Goal: Task Accomplishment & Management: Use online tool/utility

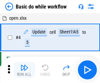
click at [24, 70] on img "button" at bounding box center [24, 68] width 8 height 8
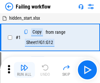
click at [24, 70] on img "button" at bounding box center [24, 68] width 8 height 8
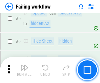
scroll to position [139, 0]
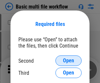
click at [69, 61] on span "Open" at bounding box center [68, 60] width 11 height 5
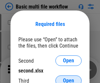
click at [69, 78] on span "Open" at bounding box center [68, 80] width 11 height 5
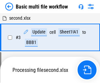
scroll to position [146, 0]
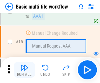
click at [24, 70] on img "button" at bounding box center [24, 68] width 8 height 8
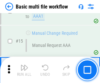
scroll to position [438, 0]
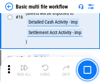
click at [24, 70] on img "button" at bounding box center [24, 68] width 8 height 8
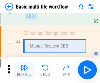
click at [24, 70] on img "button" at bounding box center [24, 68] width 8 height 8
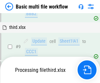
scroll to position [229, 0]
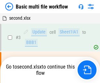
scroll to position [27, 0]
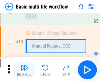
click at [24, 70] on img "button" at bounding box center [24, 68] width 8 height 8
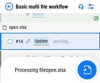
scroll to position [344, 0]
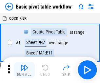
click at [24, 70] on img "button" at bounding box center [24, 68] width 8 height 8
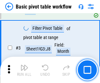
scroll to position [157, 0]
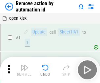
scroll to position [24, 0]
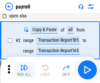
click at [24, 70] on img "button" at bounding box center [24, 68] width 8 height 8
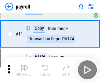
scroll to position [48, 0]
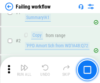
scroll to position [106, 0]
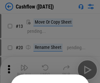
scroll to position [64, 0]
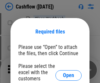
scroll to position [72, 0]
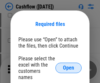
click at [69, 65] on span "Open" at bounding box center [68, 67] width 11 height 5
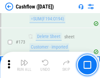
scroll to position [696, 0]
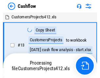
scroll to position [8, 0]
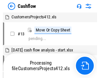
scroll to position [8, 0]
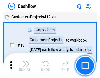
scroll to position [8, 0]
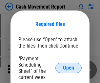
click at [69, 68] on span "Open" at bounding box center [68, 67] width 11 height 5
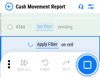
scroll to position [3013, 0]
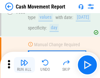
click at [24, 65] on img "button" at bounding box center [24, 63] width 8 height 8
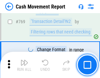
scroll to position [3653, 0]
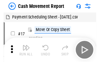
scroll to position [12, 0]
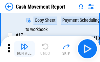
click at [24, 49] on img "button" at bounding box center [24, 46] width 8 height 8
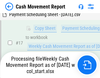
scroll to position [103, 0]
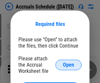
click at [69, 65] on span "Open" at bounding box center [68, 64] width 11 height 5
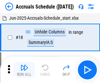
click at [24, 70] on img "button" at bounding box center [24, 68] width 8 height 8
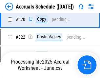
scroll to position [1223, 0]
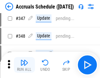
click at [24, 65] on img "button" at bounding box center [24, 63] width 8 height 8
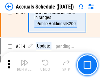
scroll to position [2901, 0]
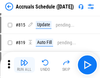
click at [24, 65] on img "button" at bounding box center [24, 63] width 8 height 8
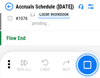
scroll to position [3938, 0]
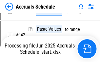
scroll to position [3476, 0]
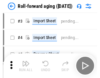
scroll to position [1, 0]
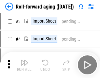
click at [24, 65] on img "button" at bounding box center [24, 63] width 8 height 8
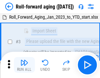
click at [24, 65] on img "button" at bounding box center [24, 63] width 8 height 8
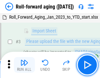
scroll to position [42, 0]
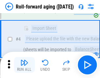
click at [24, 65] on img "button" at bounding box center [24, 63] width 8 height 8
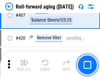
scroll to position [2280, 0]
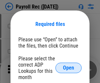
click at [69, 68] on span "Open" at bounding box center [68, 67] width 11 height 5
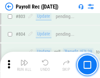
scroll to position [4177, 0]
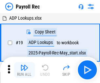
click at [24, 70] on img "button" at bounding box center [24, 68] width 8 height 8
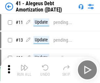
click at [24, 70] on img "button" at bounding box center [24, 68] width 8 height 8
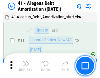
scroll to position [81, 0]
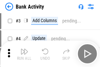
click at [24, 54] on img "button" at bounding box center [24, 51] width 8 height 8
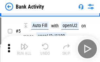
scroll to position [35, 0]
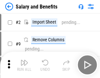
click at [24, 65] on img "button" at bounding box center [24, 63] width 8 height 8
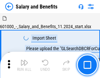
scroll to position [9, 0]
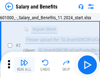
click at [24, 65] on img "button" at bounding box center [24, 63] width 8 height 8
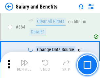
scroll to position [3096, 0]
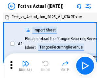
scroll to position [9, 0]
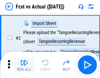
click at [24, 65] on img "button" at bounding box center [24, 63] width 8 height 8
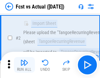
click at [24, 65] on img "button" at bounding box center [24, 63] width 8 height 8
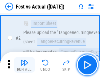
scroll to position [61, 0]
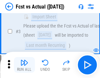
click at [24, 65] on img "button" at bounding box center [24, 63] width 8 height 8
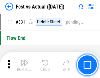
scroll to position [3147, 0]
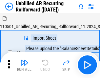
scroll to position [14, 0]
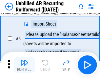
click at [24, 65] on img "button" at bounding box center [24, 63] width 8 height 8
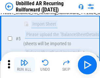
click at [24, 65] on img "button" at bounding box center [24, 63] width 8 height 8
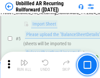
scroll to position [62, 0]
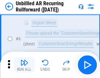
click at [24, 65] on img "button" at bounding box center [24, 63] width 8 height 8
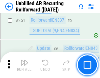
scroll to position [2233, 0]
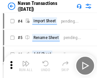
scroll to position [11, 0]
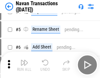
click at [24, 65] on img "button" at bounding box center [24, 63] width 8 height 8
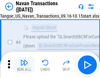
click at [24, 65] on img "button" at bounding box center [24, 63] width 8 height 8
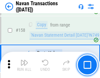
scroll to position [2132, 0]
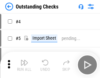
click at [24, 65] on img "button" at bounding box center [24, 63] width 8 height 8
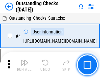
scroll to position [28, 0]
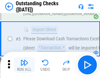
click at [24, 65] on img "button" at bounding box center [24, 63] width 8 height 8
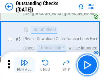
scroll to position [69, 0]
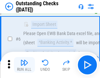
click at [24, 65] on img "button" at bounding box center [24, 63] width 8 height 8
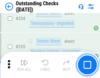
scroll to position [1997, 0]
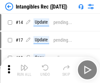
click at [24, 70] on img "button" at bounding box center [24, 68] width 8 height 8
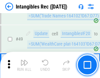
scroll to position [256, 0]
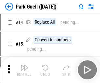
click at [24, 65] on img "button" at bounding box center [24, 68] width 8 height 8
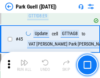
scroll to position [822, 0]
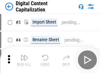
click at [24, 55] on img "button" at bounding box center [24, 58] width 8 height 8
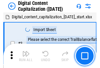
scroll to position [19, 0]
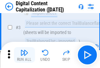
click at [24, 55] on img "button" at bounding box center [24, 53] width 8 height 8
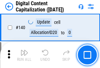
scroll to position [697, 0]
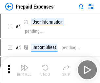
click at [24, 65] on img "button" at bounding box center [24, 68] width 8 height 8
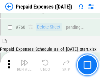
scroll to position [1822, 0]
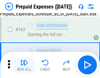
click at [24, 65] on img "button" at bounding box center [24, 63] width 8 height 8
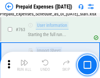
scroll to position [1861, 0]
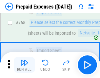
click at [24, 65] on img "button" at bounding box center [24, 63] width 8 height 8
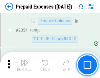
scroll to position [6873, 0]
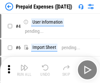
click at [24, 70] on img "button" at bounding box center [24, 68] width 8 height 8
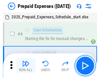
scroll to position [29, 0]
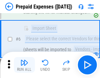
click at [24, 65] on img "button" at bounding box center [24, 63] width 8 height 8
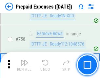
scroll to position [2343, 0]
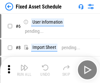
click at [24, 70] on img "button" at bounding box center [24, 68] width 8 height 8
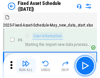
scroll to position [36, 0]
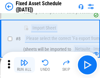
click at [24, 65] on img "button" at bounding box center [24, 63] width 8 height 8
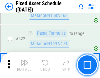
scroll to position [2285, 0]
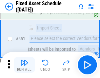
click at [24, 65] on img "button" at bounding box center [24, 63] width 8 height 8
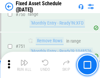
scroll to position [3205, 0]
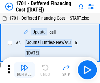
click at [24, 70] on img "button" at bounding box center [24, 68] width 8 height 8
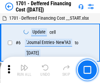
scroll to position [79, 0]
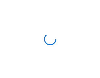
scroll to position [1, 0]
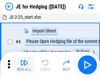
click at [24, 65] on img "button" at bounding box center [24, 63] width 8 height 8
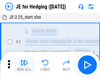
click at [24, 65] on img "button" at bounding box center [24, 63] width 8 height 8
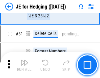
scroll to position [426, 0]
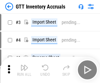
click at [24, 65] on img "button" at bounding box center [24, 68] width 8 height 8
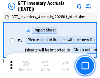
scroll to position [1, 0]
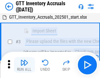
click at [24, 65] on img "button" at bounding box center [24, 63] width 8 height 8
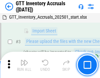
scroll to position [42, 0]
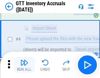
click at [24, 65] on img "button" at bounding box center [24, 63] width 8 height 8
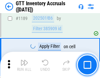
scroll to position [5369, 0]
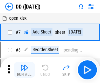
click at [24, 70] on img "button" at bounding box center [24, 68] width 8 height 8
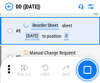
scroll to position [63, 0]
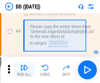
click at [24, 70] on img "button" at bounding box center [24, 68] width 8 height 8
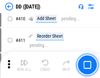
scroll to position [2942, 0]
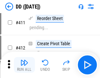
click at [24, 65] on img "button" at bounding box center [24, 63] width 8 height 8
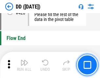
scroll to position [3147, 0]
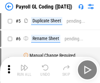
click at [24, 70] on img "button" at bounding box center [24, 68] width 8 height 8
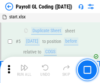
scroll to position [79, 0]
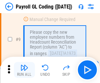
click at [24, 70] on img "button" at bounding box center [24, 68] width 8 height 8
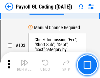
scroll to position [1543, 0]
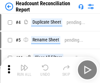
click at [24, 70] on img "button" at bounding box center [24, 68] width 8 height 8
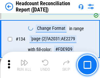
scroll to position [790, 0]
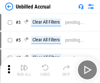
click at [24, 70] on img "button" at bounding box center [24, 68] width 8 height 8
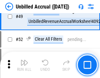
scroll to position [596, 0]
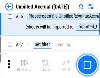
click at [24, 65] on img "button" at bounding box center [24, 63] width 8 height 8
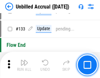
scroll to position [1958, 0]
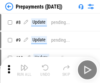
click at [24, 70] on img "button" at bounding box center [24, 68] width 8 height 8
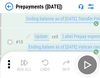
scroll to position [41, 0]
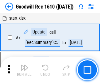
scroll to position [112, 0]
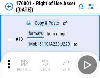
scroll to position [42, 0]
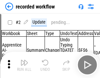
click at [24, 65] on img "button" at bounding box center [24, 63] width 8 height 8
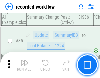
scroll to position [2055, 0]
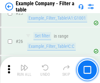
scroll to position [602, 0]
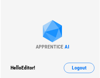
scroll to position [10, 0]
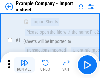
click at [24, 65] on img "button" at bounding box center [24, 63] width 8 height 8
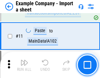
scroll to position [145, 0]
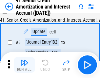
click at [24, 65] on img "button" at bounding box center [24, 63] width 8 height 8
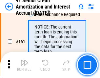
click at [24, 65] on img "button" at bounding box center [24, 63] width 8 height 8
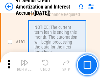
scroll to position [703, 0]
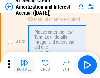
click at [24, 65] on img "button" at bounding box center [24, 63] width 8 height 8
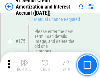
scroll to position [770, 0]
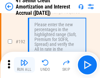
click at [24, 65] on img "button" at bounding box center [24, 63] width 8 height 8
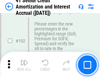
scroll to position [839, 0]
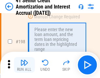
click at [24, 65] on img "button" at bounding box center [24, 63] width 8 height 8
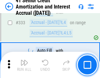
scroll to position [1680, 0]
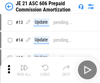
click at [24, 65] on img "button" at bounding box center [24, 68] width 8 height 8
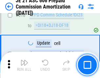
scroll to position [1228, 0]
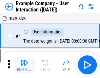
click at [24, 65] on img "button" at bounding box center [24, 63] width 8 height 8
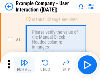
click at [24, 65] on img "button" at bounding box center [24, 63] width 8 height 8
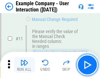
scroll to position [142, 0]
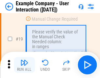
click at [24, 65] on img "button" at bounding box center [24, 63] width 8 height 8
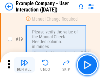
click at [24, 65] on img "button" at bounding box center [24, 63] width 8 height 8
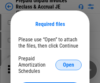
click at [69, 65] on span "Open" at bounding box center [68, 64] width 11 height 5
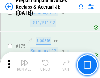
scroll to position [888, 0]
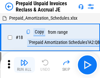
click at [24, 65] on img "button" at bounding box center [24, 63] width 8 height 8
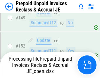
scroll to position [854, 0]
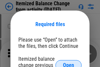
click at [69, 62] on span "Open" at bounding box center [68, 64] width 11 height 5
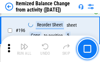
scroll to position [1265, 0]
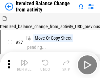
scroll to position [10, 0]
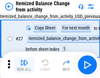
click at [24, 65] on img "button" at bounding box center [24, 63] width 8 height 8
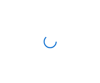
scroll to position [3, 0]
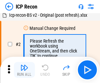
click at [24, 70] on img "button" at bounding box center [24, 68] width 8 height 8
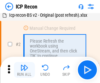
click at [24, 70] on img "button" at bounding box center [24, 68] width 8 height 8
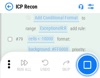
scroll to position [644, 0]
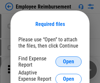
click at [69, 62] on span "Open" at bounding box center [68, 61] width 11 height 5
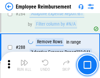
scroll to position [1787, 0]
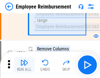
click at [24, 65] on img "button" at bounding box center [24, 63] width 8 height 8
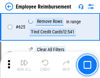
scroll to position [3937, 0]
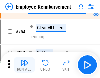
click at [24, 65] on img "button" at bounding box center [24, 63] width 8 height 8
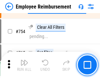
click at [24, 65] on img "button" at bounding box center [24, 63] width 8 height 8
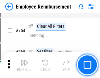
scroll to position [4613, 0]
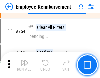
click at [24, 65] on img "button" at bounding box center [24, 63] width 8 height 8
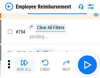
click at [24, 65] on img "button" at bounding box center [24, 63] width 8 height 8
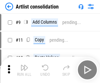
click at [24, 70] on img "button" at bounding box center [24, 68] width 8 height 8
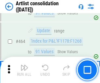
scroll to position [2879, 0]
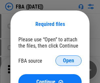
click at [69, 61] on span "Open" at bounding box center [68, 60] width 11 height 5
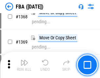
scroll to position [7061, 0]
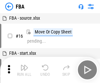
scroll to position [7, 0]
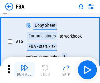
click at [24, 70] on img "button" at bounding box center [24, 68] width 8 height 8
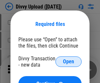
click at [69, 62] on span "Open" at bounding box center [68, 61] width 11 height 5
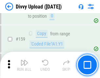
scroll to position [681, 0]
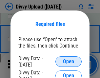
click at [69, 62] on span "Open" at bounding box center [68, 61] width 11 height 5
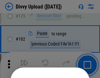
scroll to position [738, 0]
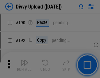
scroll to position [830, 0]
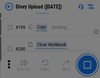
scroll to position [956, 0]
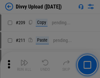
scroll to position [1117, 0]
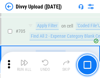
scroll to position [4498, 0]
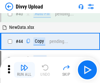
click at [24, 70] on img "button" at bounding box center [24, 68] width 8 height 8
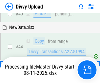
scroll to position [72, 0]
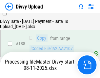
scroll to position [774, 0]
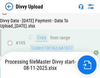
scroll to position [919, 0]
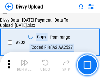
scroll to position [1064, 0]
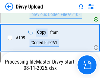
scroll to position [1026, 0]
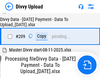
scroll to position [1209, 0]
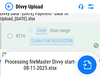
scroll to position [1354, 0]
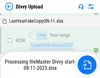
scroll to position [1632, 0]
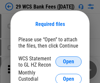
click at [69, 62] on span "Open" at bounding box center [68, 61] width 11 height 5
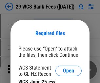
scroll to position [9, 0]
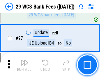
scroll to position [641, 0]
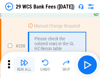
click at [24, 65] on img "button" at bounding box center [24, 63] width 8 height 8
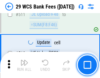
scroll to position [3308, 0]
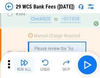
click at [24, 65] on img "button" at bounding box center [24, 63] width 8 height 8
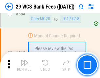
scroll to position [3556, 0]
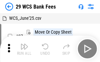
scroll to position [12, 0]
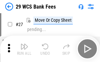
click at [24, 49] on img "button" at bounding box center [24, 46] width 8 height 8
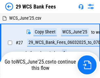
scroll to position [4, 0]
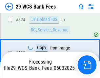
scroll to position [3510, 0]
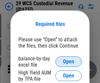
click at [69, 62] on span "Open" at bounding box center [68, 61] width 11 height 5
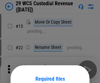
scroll to position [55, 0]
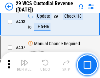
scroll to position [3045, 0]
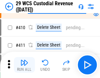
click at [24, 65] on img "button" at bounding box center [24, 63] width 8 height 8
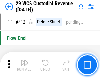
scroll to position [3140, 0]
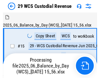
scroll to position [16, 0]
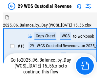
scroll to position [12, 0]
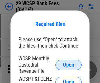
click at [69, 65] on span "Open" at bounding box center [68, 64] width 11 height 5
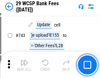
scroll to position [3313, 0]
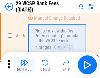
click at [24, 65] on img "button" at bounding box center [24, 63] width 8 height 8
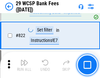
scroll to position [4050, 0]
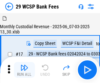
click at [24, 65] on img "button" at bounding box center [24, 68] width 8 height 8
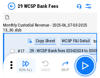
scroll to position [16, 0]
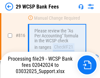
scroll to position [4164, 0]
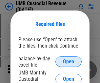
click at [69, 62] on span "Open" at bounding box center [68, 61] width 11 height 5
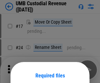
scroll to position [52, 0]
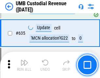
scroll to position [3441, 0]
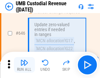
click at [24, 65] on img "button" at bounding box center [24, 63] width 8 height 8
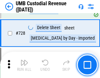
scroll to position [4056, 0]
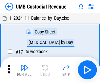
scroll to position [5, 0]
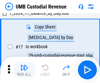
click at [24, 70] on img "button" at bounding box center [24, 68] width 8 height 8
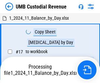
scroll to position [5, 0]
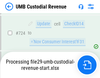
scroll to position [4012, 0]
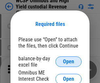
click at [69, 62] on span "Open" at bounding box center [68, 61] width 11 height 5
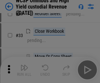
scroll to position [150, 0]
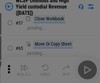
scroll to position [287, 0]
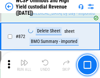
scroll to position [5564, 0]
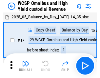
scroll to position [4, 0]
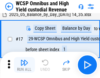
click at [24, 65] on img "button" at bounding box center [24, 63] width 8 height 8
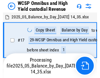
scroll to position [4, 0]
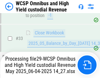
scroll to position [325, 0]
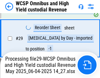
scroll to position [137, 0]
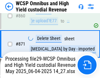
scroll to position [5549, 0]
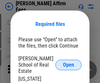
click at [69, 62] on span "Open" at bounding box center [68, 64] width 11 height 5
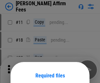
scroll to position [52, 0]
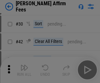
scroll to position [134, 0]
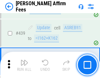
scroll to position [1512, 0]
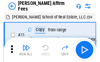
scroll to position [7, 0]
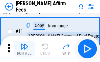
click at [24, 49] on img "button" at bounding box center [24, 46] width 8 height 8
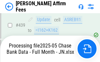
scroll to position [1701, 0]
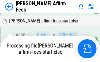
scroll to position [1520, 0]
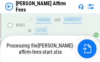
scroll to position [1724, 0]
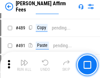
scroll to position [1716, 0]
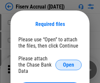
click at [69, 62] on span "Open" at bounding box center [68, 64] width 11 height 5
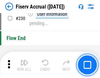
scroll to position [2083, 0]
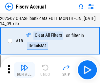
click at [24, 70] on img "button" at bounding box center [24, 68] width 8 height 8
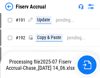
scroll to position [1729, 0]
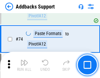
scroll to position [479, 0]
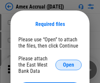
click at [69, 65] on span "Open" at bounding box center [68, 64] width 11 height 5
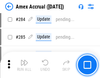
scroll to position [1800, 0]
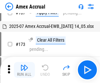
click at [24, 70] on img "button" at bounding box center [24, 68] width 8 height 8
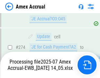
scroll to position [1959, 0]
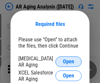
click at [69, 61] on span "Open" at bounding box center [68, 61] width 11 height 5
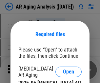
scroll to position [10, 0]
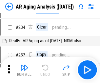
scroll to position [7, 0]
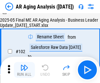
click at [24, 70] on img "button" at bounding box center [24, 68] width 8 height 8
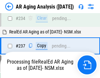
scroll to position [1019, 0]
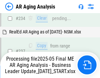
scroll to position [1012, 0]
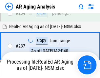
scroll to position [1012, 0]
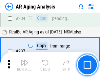
scroll to position [1012, 0]
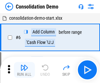
click at [24, 70] on img "button" at bounding box center [24, 68] width 8 height 8
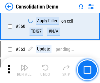
scroll to position [2204, 0]
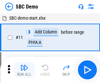
click at [24, 70] on img "button" at bounding box center [24, 68] width 8 height 8
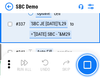
scroll to position [1730, 0]
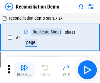
click at [24, 70] on img "button" at bounding box center [24, 68] width 8 height 8
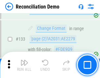
scroll to position [781, 0]
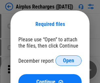
click at [69, 61] on span "Open" at bounding box center [68, 60] width 11 height 5
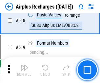
scroll to position [2829, 0]
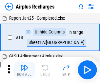
click at [24, 70] on img "button" at bounding box center [24, 68] width 8 height 8
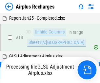
scroll to position [29, 0]
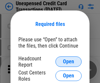
click at [69, 62] on span "Open" at bounding box center [68, 61] width 11 height 5
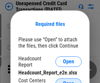
click at [69, 81] on span "Open" at bounding box center [68, 83] width 11 height 5
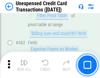
scroll to position [1691, 0]
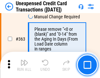
click at [24, 65] on img "button" at bounding box center [24, 63] width 8 height 8
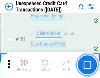
scroll to position [2242, 0]
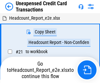
scroll to position [10, 0]
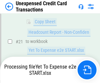
scroll to position [107, 0]
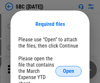
click at [69, 71] on span "Open" at bounding box center [68, 71] width 11 height 5
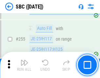
scroll to position [1285, 0]
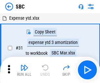
scroll to position [7, 0]
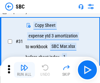
click at [24, 70] on img "button" at bounding box center [24, 68] width 8 height 8
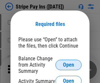
click at [69, 65] on span "Open" at bounding box center [68, 64] width 11 height 5
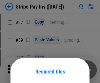
scroll to position [48, 0]
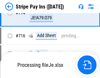
scroll to position [3409, 0]
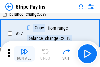
click at [24, 54] on img "button" at bounding box center [24, 51] width 8 height 8
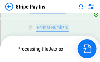
scroll to position [3394, 0]
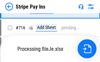
scroll to position [3394, 0]
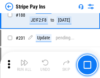
scroll to position [936, 0]
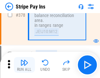
click at [24, 65] on img "button" at bounding box center [24, 63] width 8 height 8
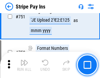
scroll to position [3386, 0]
